Goal: Transaction & Acquisition: Purchase product/service

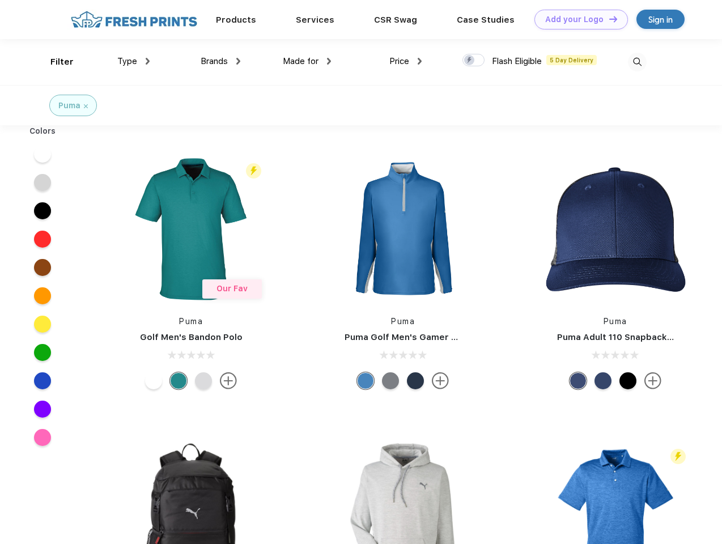
click at [577, 19] on link "Add your Logo Design Tool" at bounding box center [582, 20] width 94 height 20
click at [0, 0] on div "Design Tool" at bounding box center [0, 0] width 0 height 0
click at [608, 19] on link "Add your Logo Design Tool" at bounding box center [582, 20] width 94 height 20
click at [54, 62] on div "Filter" at bounding box center [61, 62] width 23 height 13
click at [134, 61] on span "Type" at bounding box center [127, 61] width 20 height 10
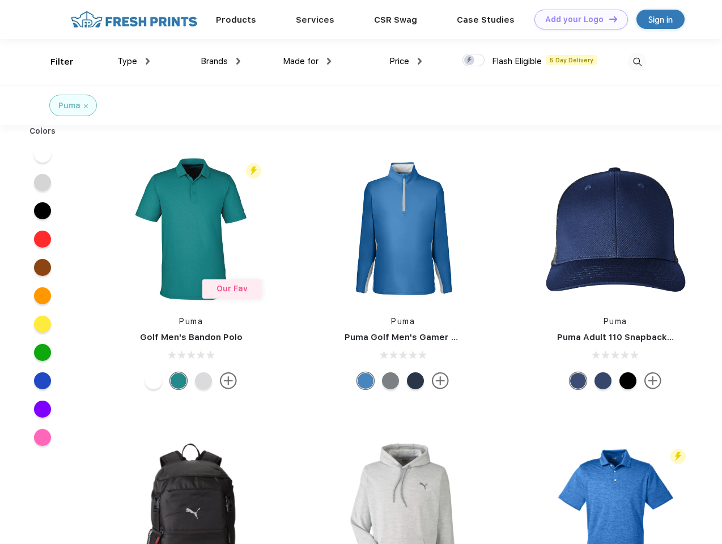
click at [221, 61] on span "Brands" at bounding box center [214, 61] width 27 height 10
click at [307, 61] on span "Made for" at bounding box center [301, 61] width 36 height 10
click at [406, 61] on span "Price" at bounding box center [399, 61] width 20 height 10
click at [474, 61] on div at bounding box center [474, 60] width 22 height 12
click at [470, 61] on input "checkbox" at bounding box center [466, 56] width 7 height 7
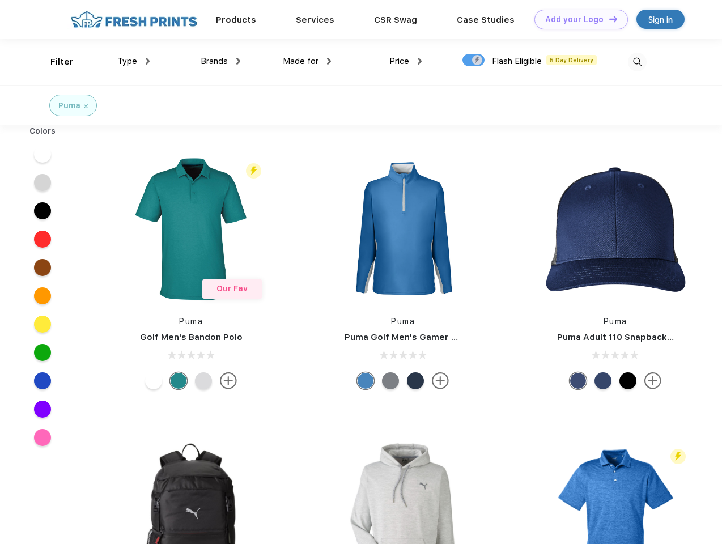
click at [637, 62] on img at bounding box center [637, 62] width 19 height 19
